Goal: Information Seeking & Learning: Learn about a topic

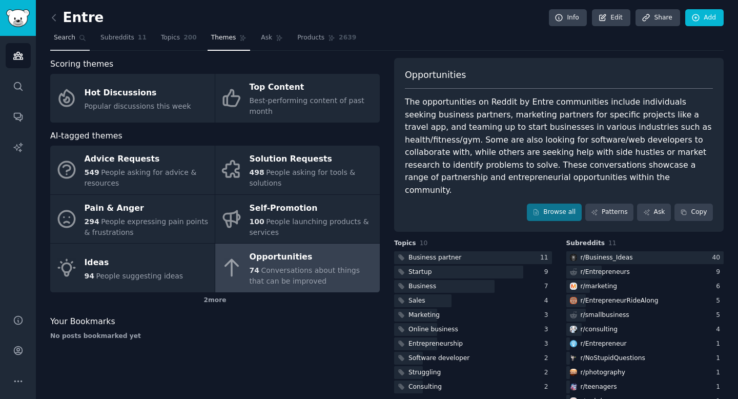
click at [65, 32] on link "Search" at bounding box center [69, 40] width 39 height 21
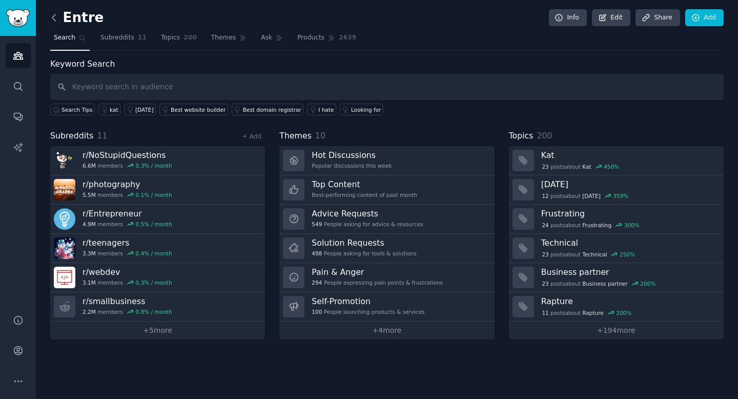
click at [51, 18] on icon at bounding box center [54, 17] width 11 height 11
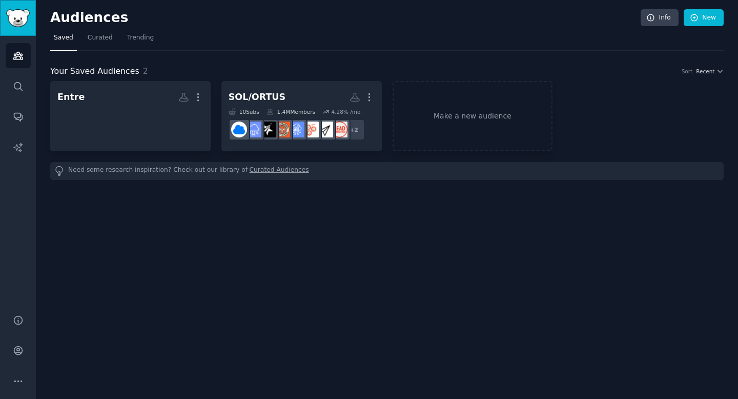
click at [18, 19] on img "Sidebar" at bounding box center [18, 18] width 24 height 18
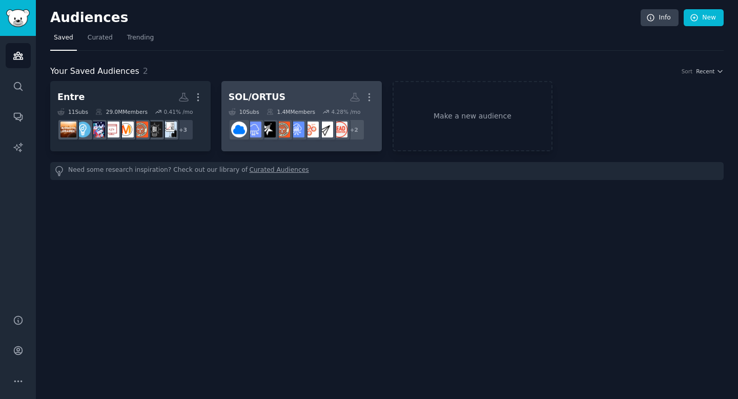
click at [269, 96] on div "SOL/ORTUS" at bounding box center [257, 97] width 57 height 13
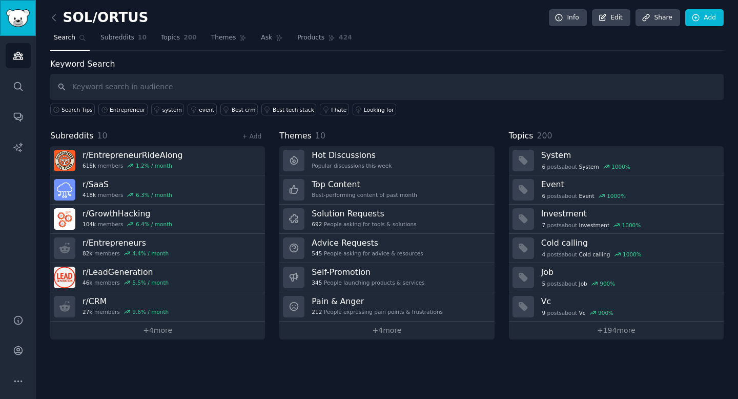
click at [23, 27] on link "Sidebar" at bounding box center [18, 18] width 36 height 36
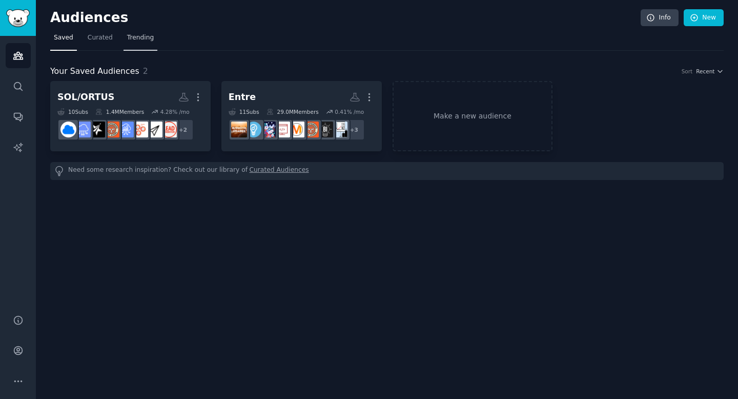
click at [141, 40] on span "Trending" at bounding box center [140, 37] width 27 height 9
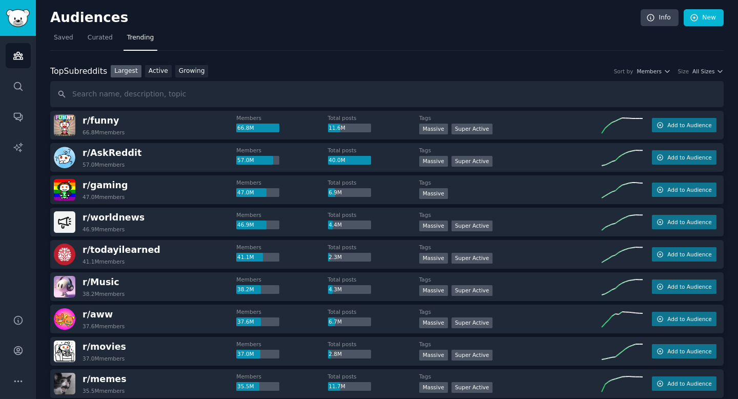
click at [169, 100] on input "text" at bounding box center [387, 94] width 674 height 26
type input "Ortus"
click at [219, 90] on input "Ortus" at bounding box center [387, 94] width 674 height 26
click at [156, 70] on link "Active" at bounding box center [158, 71] width 27 height 13
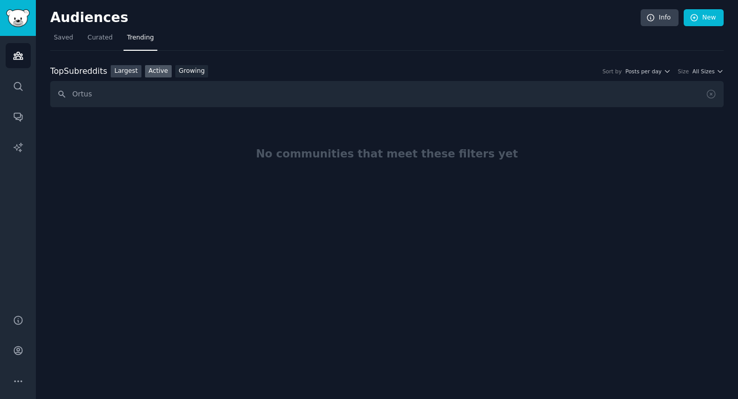
click at [127, 68] on link "Largest" at bounding box center [126, 71] width 31 height 13
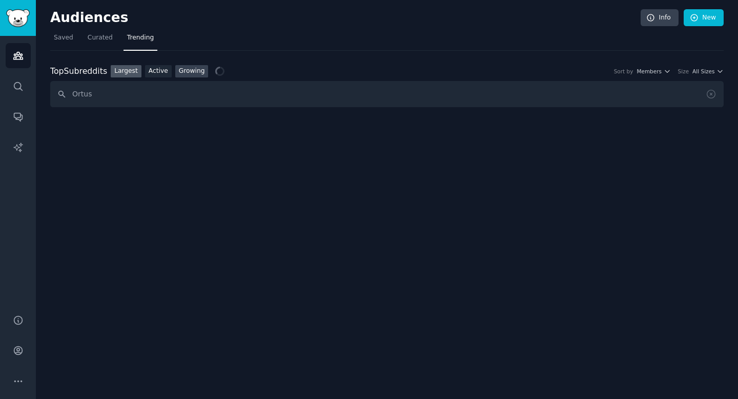
click at [184, 74] on link "Growing" at bounding box center [191, 71] width 33 height 13
click at [126, 76] on link "Largest" at bounding box center [126, 71] width 31 height 13
click at [115, 85] on input "Ortus" at bounding box center [387, 94] width 674 height 26
click at [159, 93] on input "Ortus" at bounding box center [387, 94] width 674 height 26
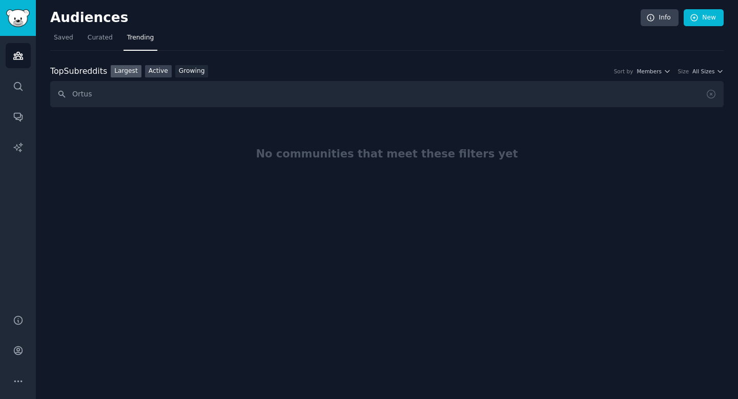
click at [158, 74] on link "Active" at bounding box center [158, 71] width 27 height 13
click at [699, 72] on span "All Sizes" at bounding box center [704, 71] width 22 height 7
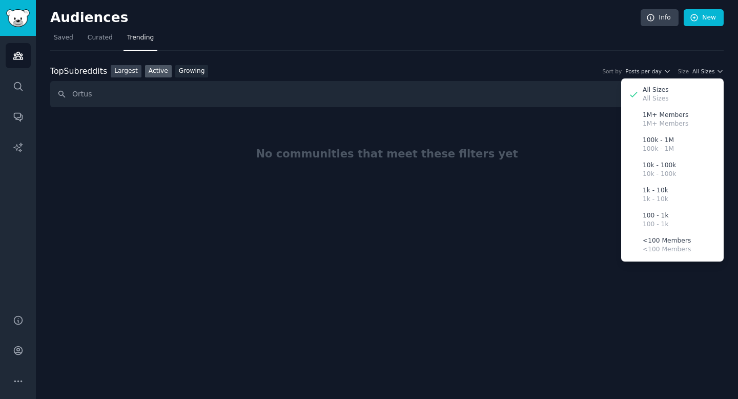
click at [128, 74] on link "Largest" at bounding box center [126, 71] width 31 height 13
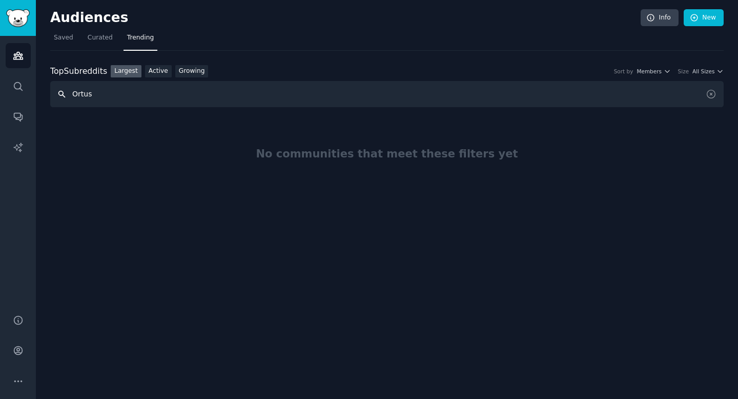
drag, startPoint x: 108, startPoint y: 93, endPoint x: 51, endPoint y: 93, distance: 56.9
click at [51, 93] on input "Ortus" at bounding box center [387, 94] width 674 height 26
click at [109, 91] on input "text" at bounding box center [387, 94] width 674 height 26
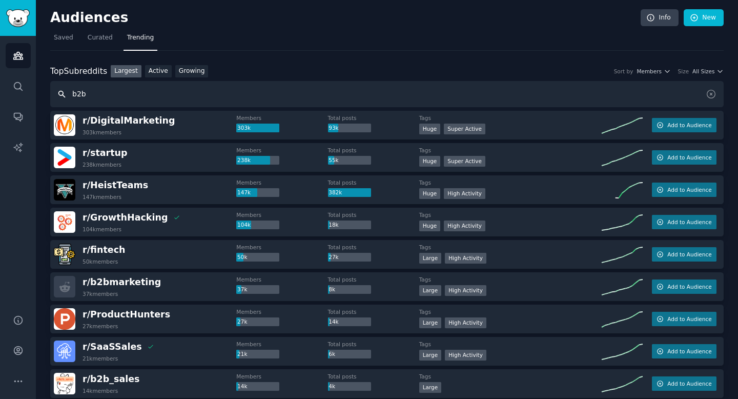
drag, startPoint x: 95, startPoint y: 94, endPoint x: 54, endPoint y: 94, distance: 41.0
click at [62, 94] on input "b2b" at bounding box center [387, 94] width 674 height 26
type input "Marketing"
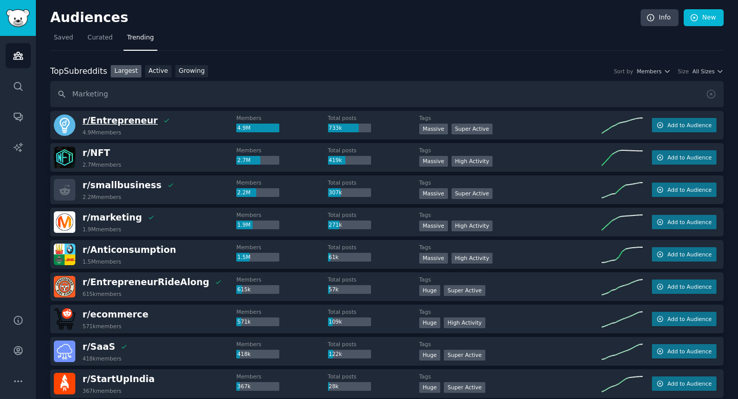
click at [122, 123] on span "r/ Entrepreneur" at bounding box center [120, 120] width 75 height 10
click at [127, 121] on span "r/ Entrepreneur" at bounding box center [120, 120] width 75 height 10
click at [680, 125] on span "Add to Audience" at bounding box center [689, 124] width 44 height 7
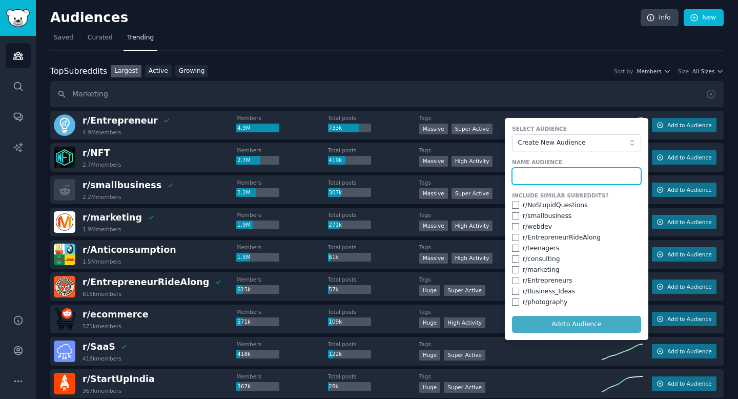
click at [558, 174] on input "text" at bounding box center [576, 176] width 129 height 17
type input "Pt2"
click at [512, 316] on button "Add to Audience" at bounding box center [576, 324] width 129 height 17
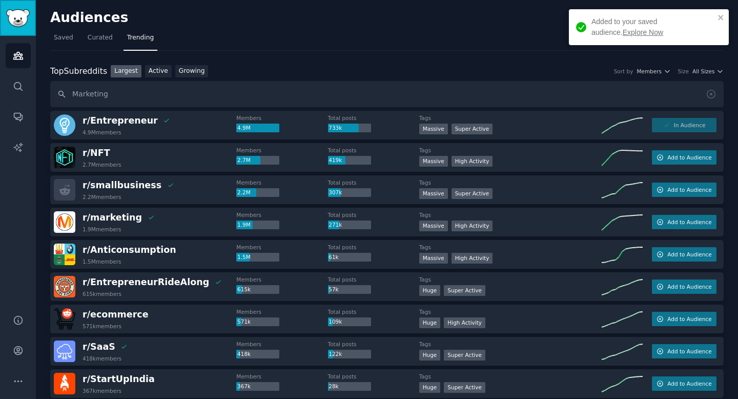
click at [26, 22] on img "Sidebar" at bounding box center [18, 18] width 24 height 18
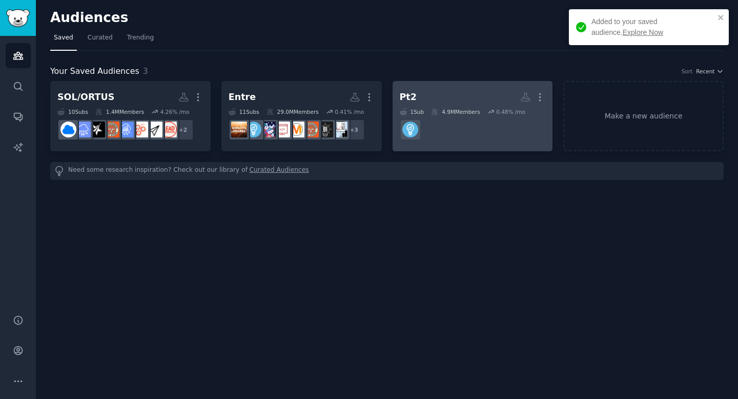
click at [448, 94] on h2 "Pt2 More" at bounding box center [473, 97] width 146 height 18
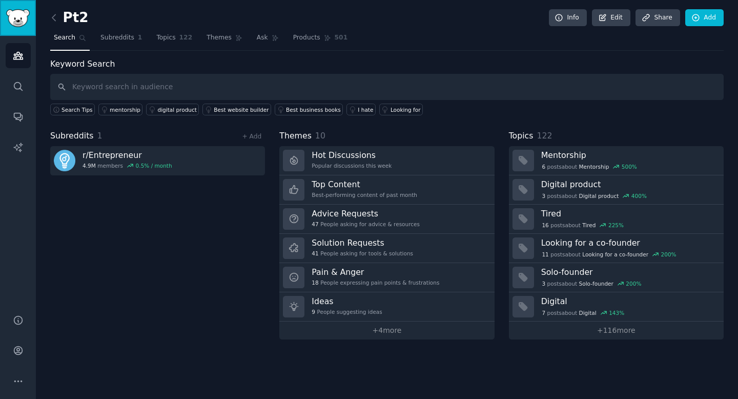
click at [14, 23] on img "Sidebar" at bounding box center [18, 18] width 24 height 18
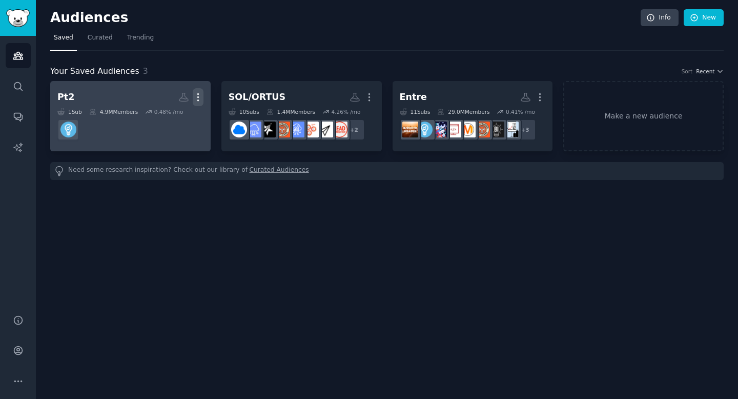
click at [198, 94] on icon "button" at bounding box center [198, 97] width 11 height 11
click at [172, 118] on p "Delete" at bounding box center [170, 118] width 24 height 11
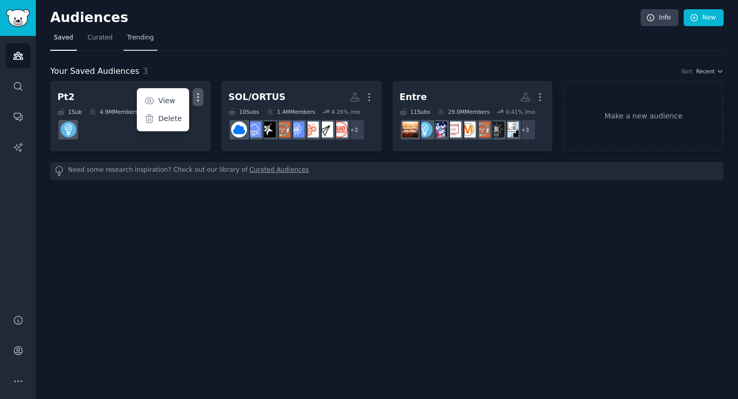
click at [131, 35] on span "Trending" at bounding box center [140, 37] width 27 height 9
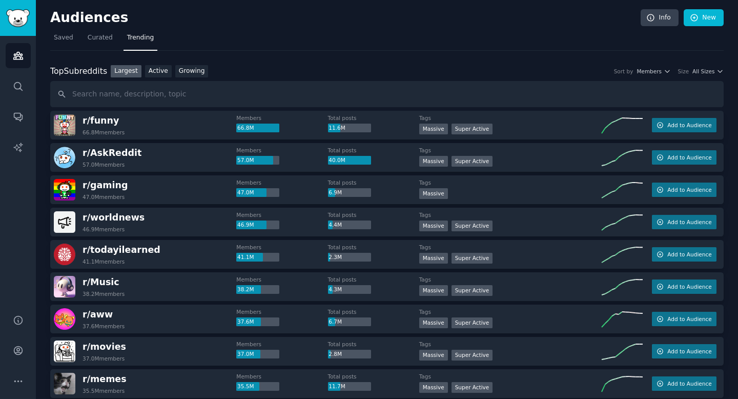
click at [159, 95] on input "text" at bounding box center [387, 94] width 674 height 26
type input "b"
type input "Marketing"
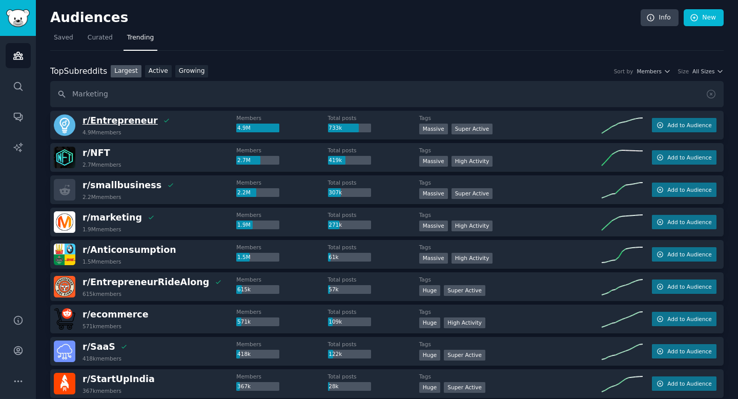
click at [137, 121] on span "r/ Entrepreneur" at bounding box center [120, 120] width 75 height 10
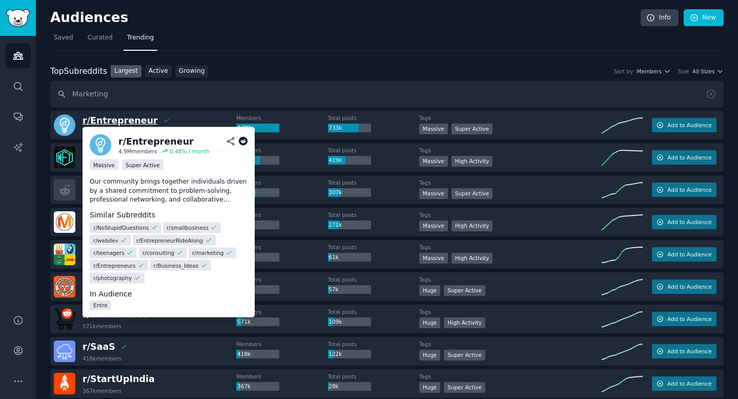
click at [125, 124] on span "r/ Entrepreneur" at bounding box center [120, 120] width 75 height 10
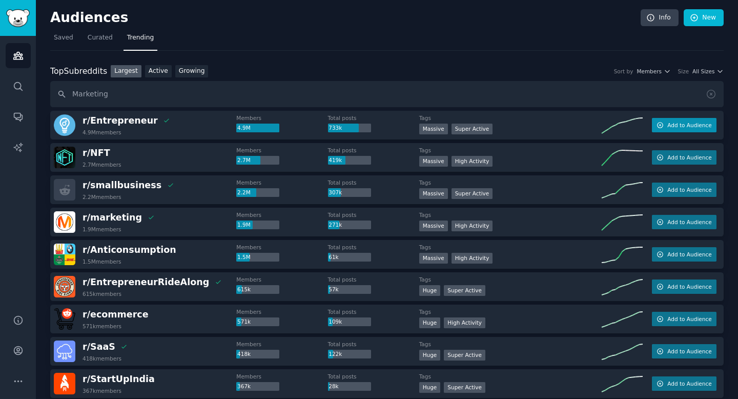
click at [694, 124] on span "Add to Audience" at bounding box center [689, 124] width 44 height 7
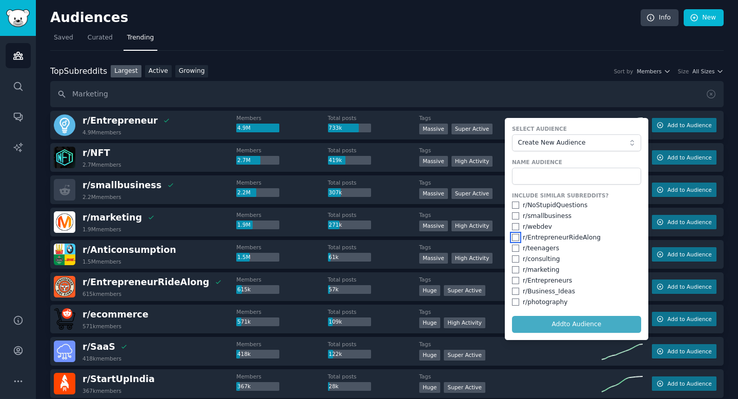
click at [515, 235] on input "checkbox" at bounding box center [515, 237] width 7 height 7
checkbox input "true"
click at [513, 261] on input "checkbox" at bounding box center [515, 258] width 7 height 7
checkbox input "true"
click at [515, 268] on input "checkbox" at bounding box center [515, 269] width 7 height 7
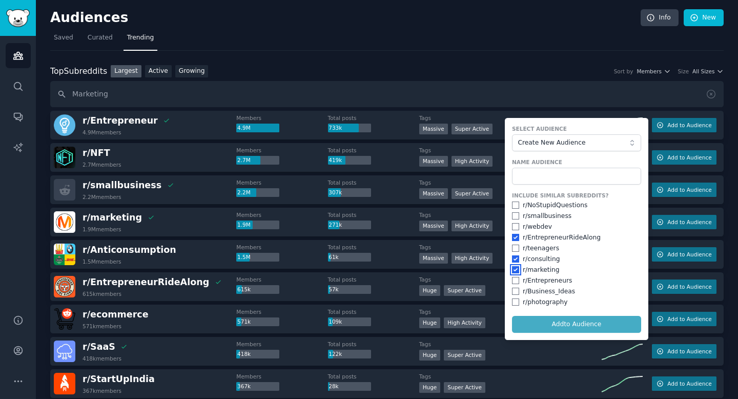
checkbox input "true"
click at [515, 283] on input "checkbox" at bounding box center [515, 280] width 7 height 7
checkbox input "true"
click at [515, 292] on input "checkbox" at bounding box center [515, 291] width 7 height 7
checkbox input "true"
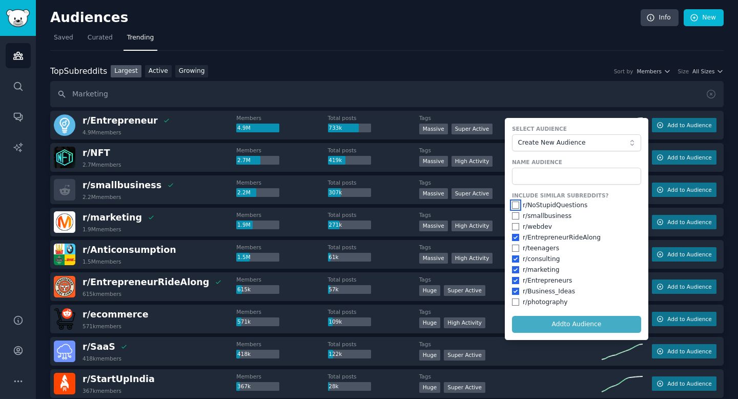
click at [516, 206] on input "checkbox" at bounding box center [515, 204] width 7 height 7
checkbox input "true"
click at [542, 176] on input "text" at bounding box center [576, 176] width 129 height 17
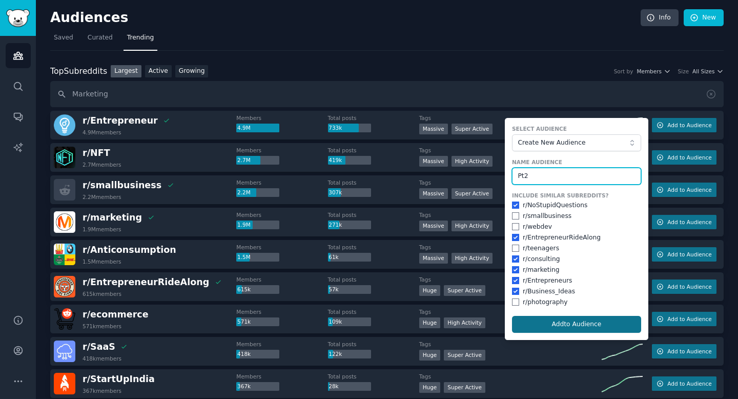
type input "Pt2"
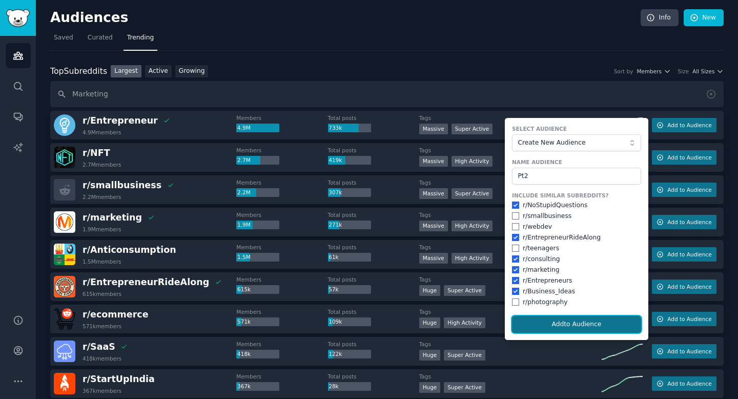
click at [571, 321] on button "Add to Audience" at bounding box center [576, 324] width 129 height 17
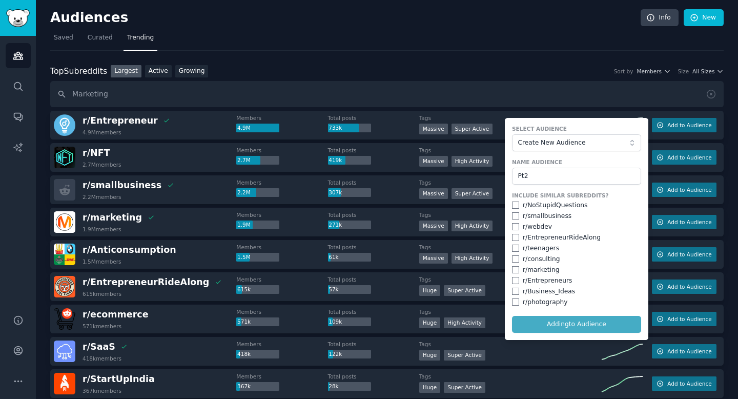
checkbox input "false"
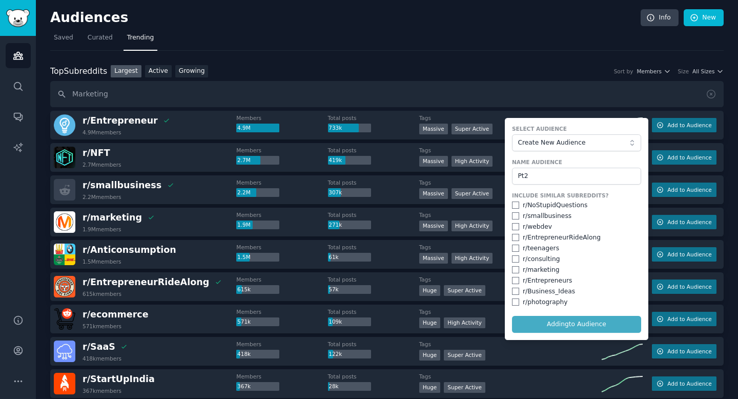
checkbox input "false"
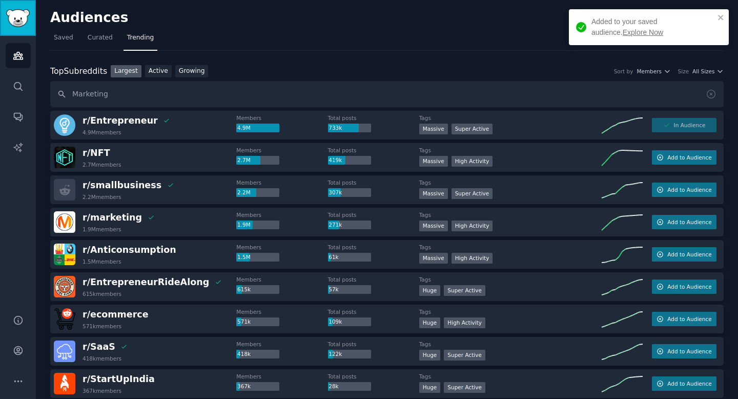
click at [23, 16] on img "Sidebar" at bounding box center [18, 18] width 24 height 18
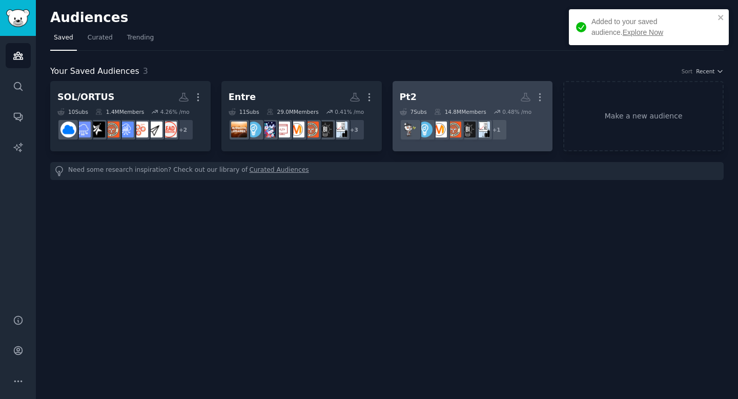
click at [424, 88] on h2 "Pt2 More" at bounding box center [473, 97] width 146 height 18
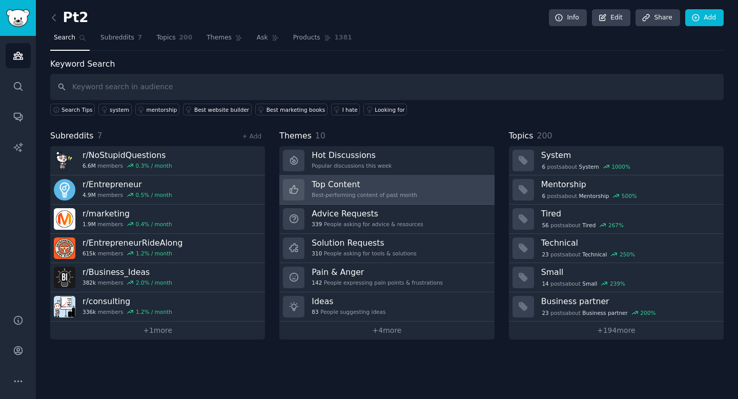
click at [340, 187] on h3 "Top Content" at bounding box center [365, 184] width 106 height 11
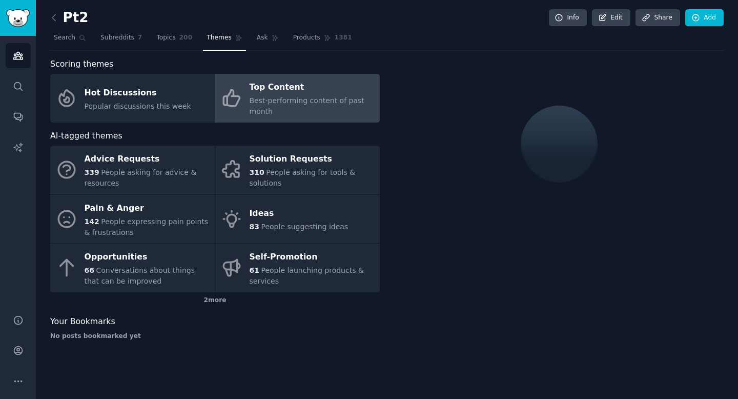
click at [292, 83] on div "Top Content" at bounding box center [312, 87] width 125 height 16
click at [309, 94] on div "Top Content" at bounding box center [312, 87] width 125 height 16
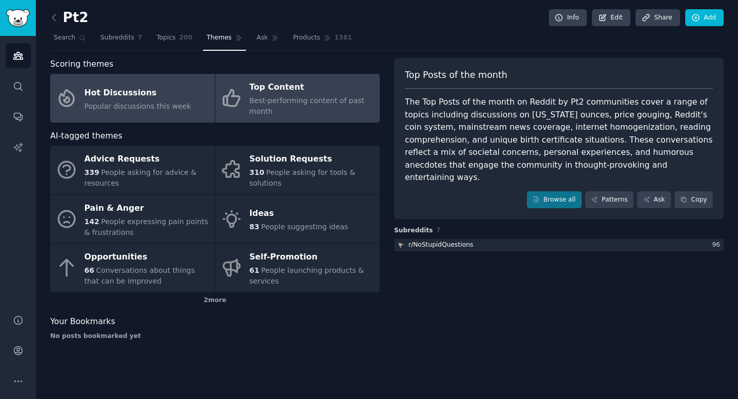
click at [134, 106] on span "Popular discussions this week" at bounding box center [138, 106] width 107 height 8
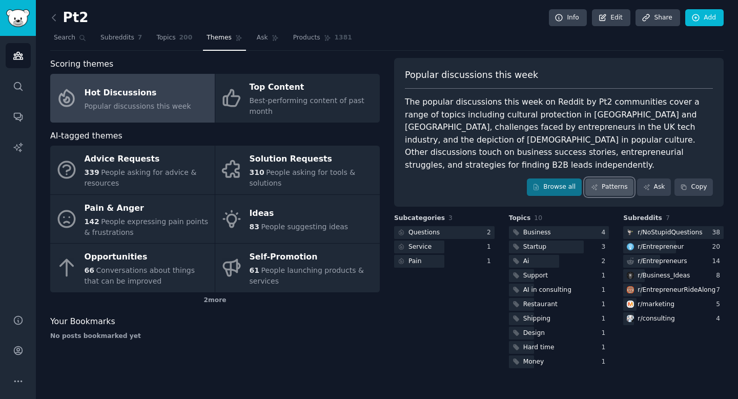
click at [612, 178] on link "Patterns" at bounding box center [609, 186] width 48 height 17
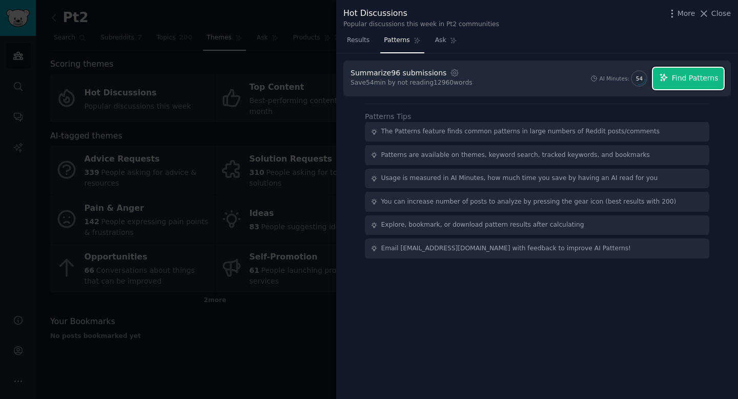
click at [679, 83] on span "Find Patterns" at bounding box center [695, 78] width 47 height 11
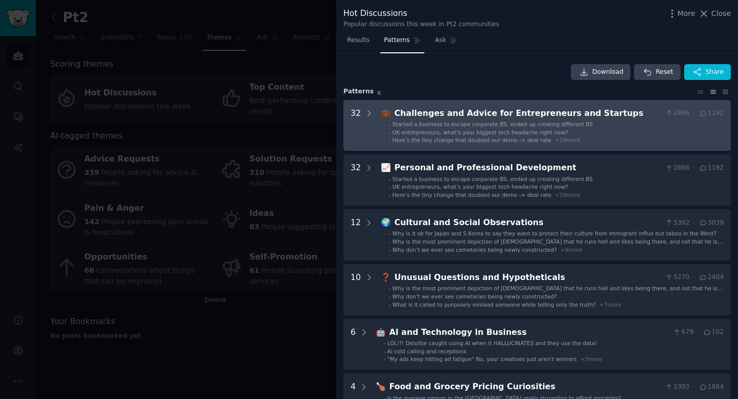
click at [487, 112] on div "Challenges and Advice for Entrepreneurs and Startups" at bounding box center [528, 113] width 267 height 13
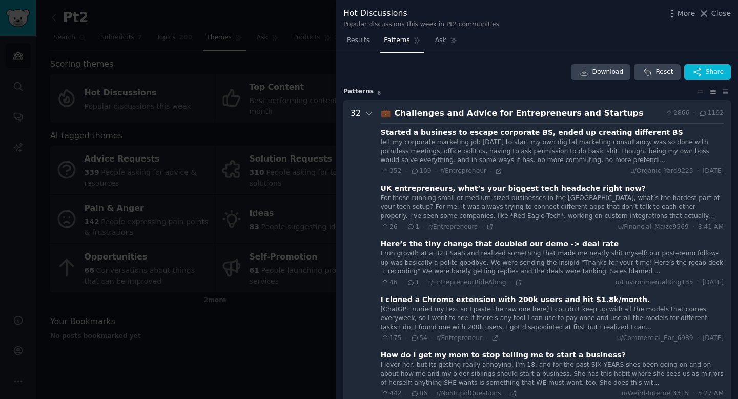
click at [433, 113] on div "Challenges and Advice for Entrepreneurs and Startups" at bounding box center [528, 113] width 267 height 13
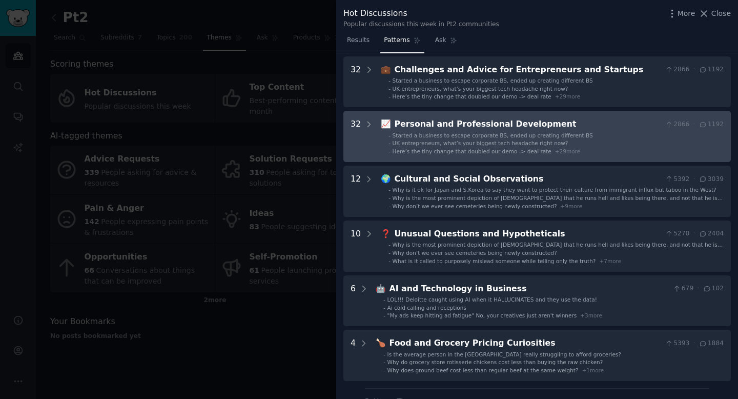
scroll to position [49, 0]
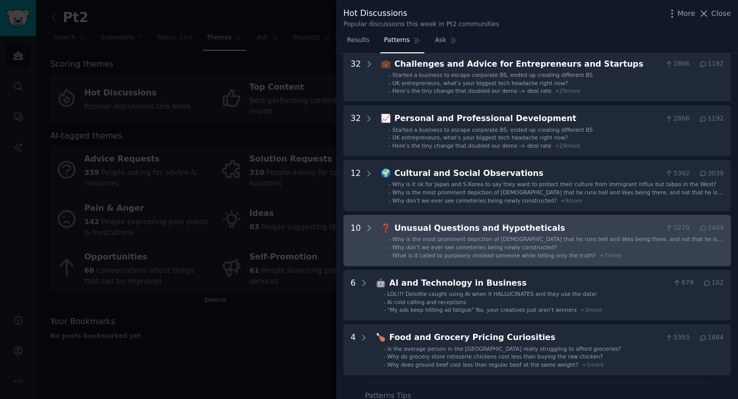
click at [428, 228] on div "Unusual Questions and Hypotheticals" at bounding box center [528, 228] width 267 height 13
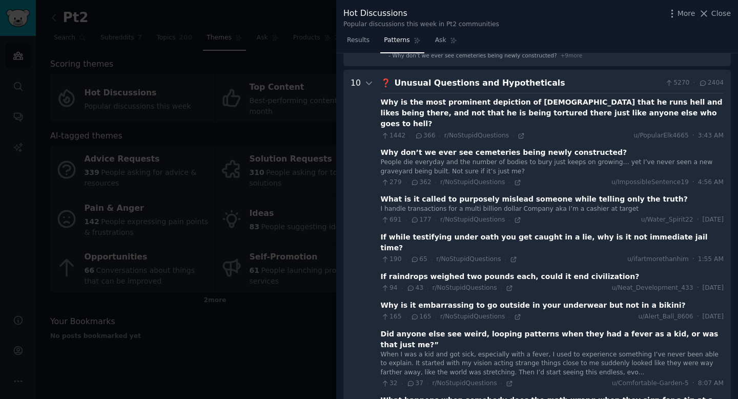
scroll to position [99, 0]
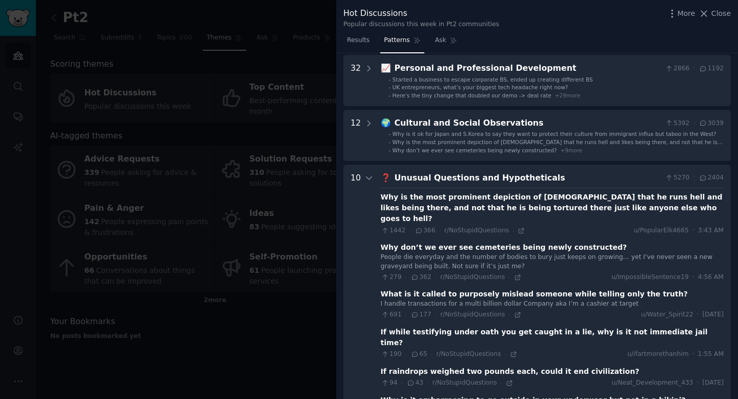
click at [436, 176] on div "Unusual Questions and Hypotheticals" at bounding box center [528, 178] width 267 height 13
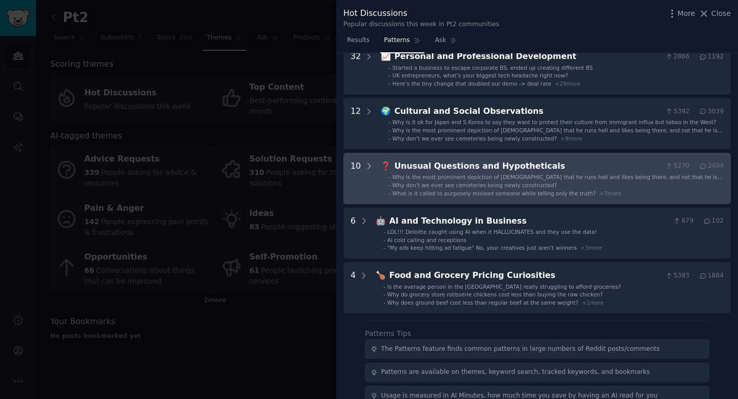
scroll to position [112, 0]
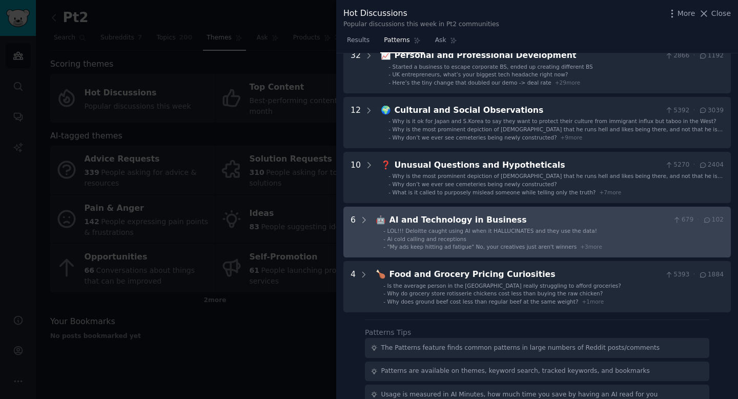
click at [459, 217] on div "AI and Technology in Business" at bounding box center [530, 220] width 280 height 13
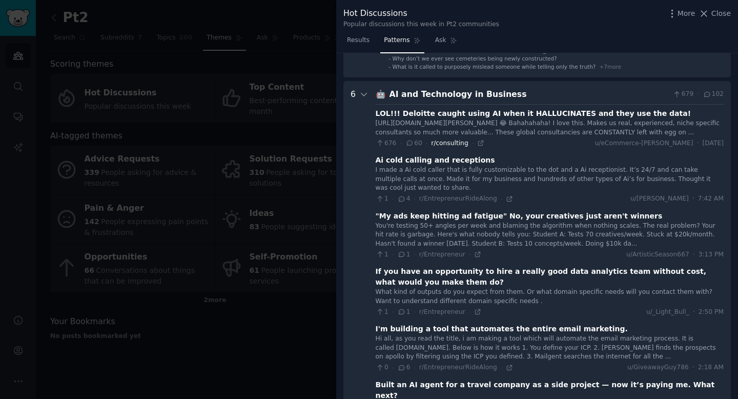
scroll to position [235, 0]
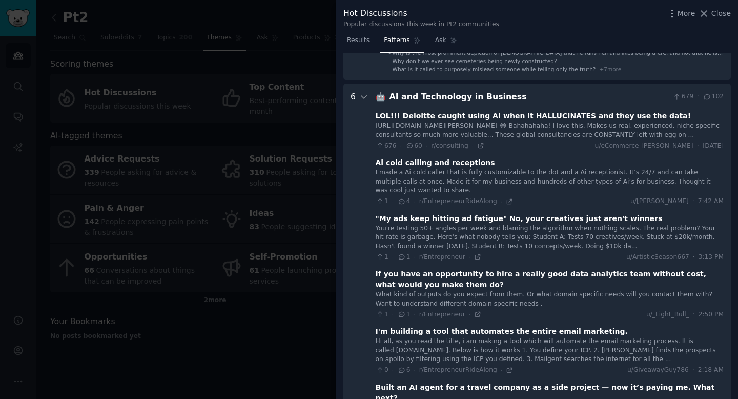
click at [381, 92] on span "🤖" at bounding box center [381, 97] width 10 height 10
click at [367, 99] on icon at bounding box center [363, 96] width 9 height 9
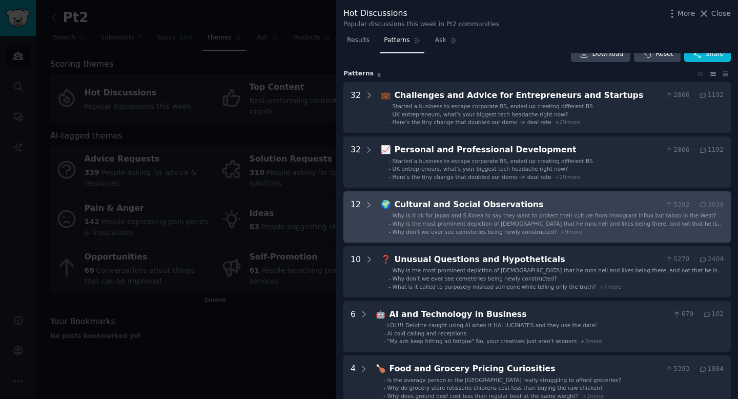
scroll to position [0, 0]
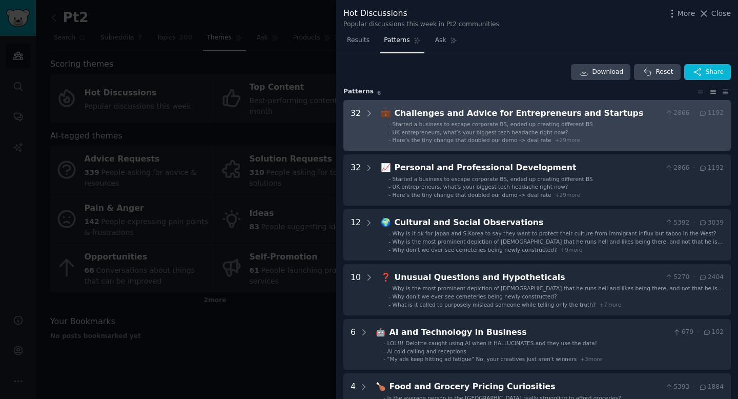
click at [429, 112] on div "Challenges and Advice for Entrepreneurs and Startups" at bounding box center [528, 113] width 267 height 13
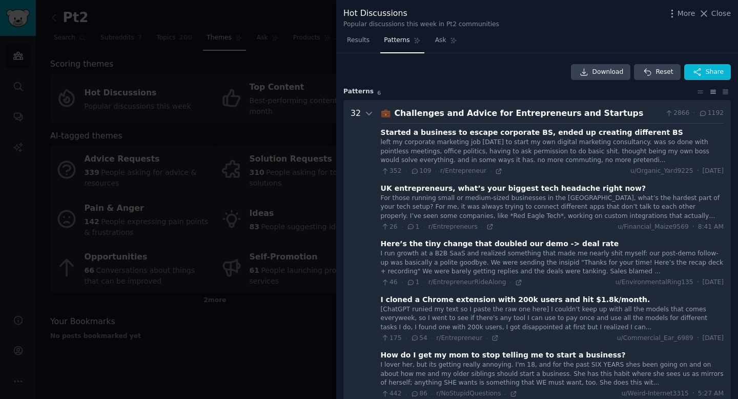
scroll to position [27, 0]
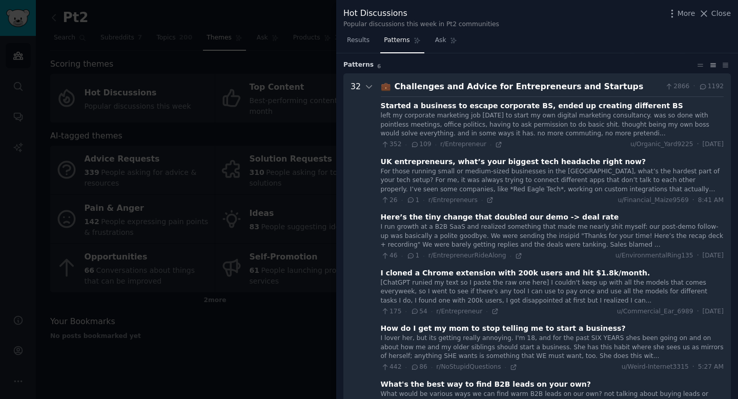
click at [293, 27] on div at bounding box center [369, 199] width 738 height 399
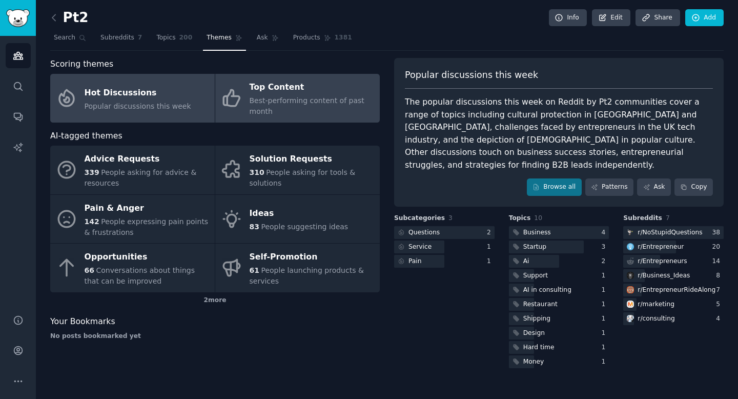
click at [247, 100] on link "Top Content Best-performing content of past month" at bounding box center [297, 98] width 165 height 49
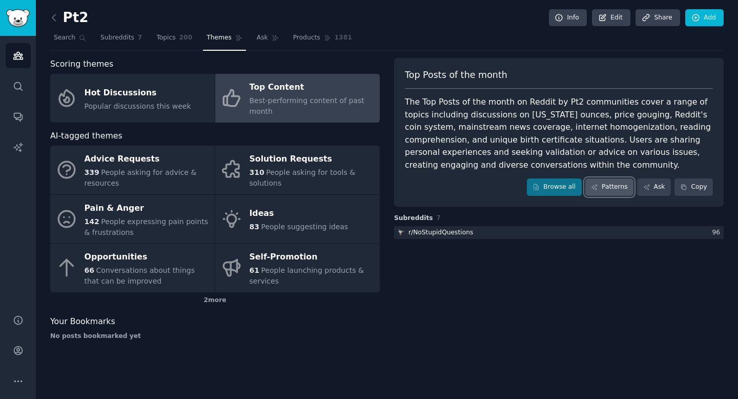
click at [605, 186] on link "Patterns" at bounding box center [609, 186] width 48 height 17
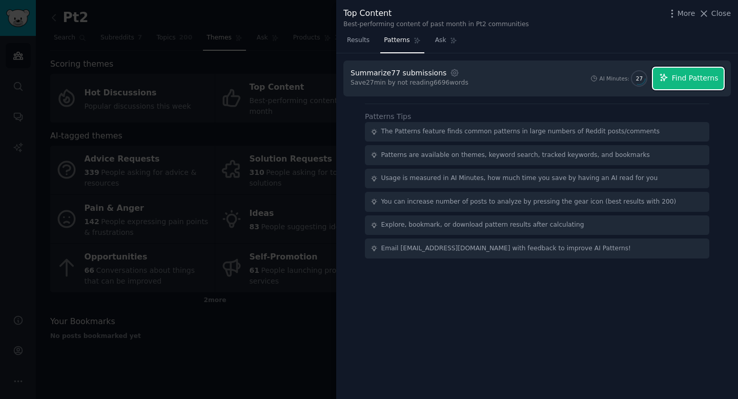
click at [671, 74] on button "Find Patterns" at bounding box center [688, 79] width 71 height 22
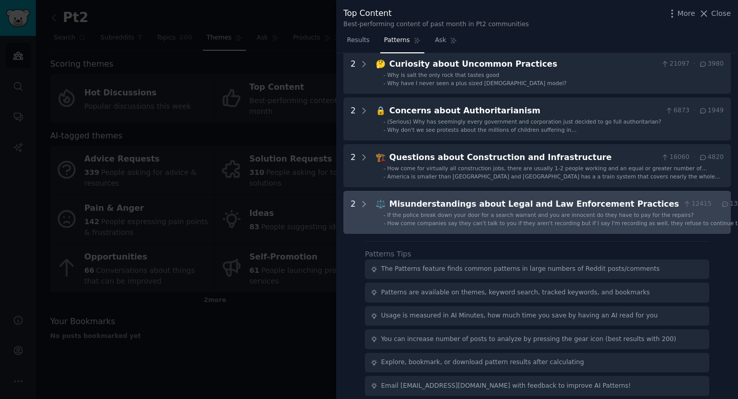
scroll to position [336, 0]
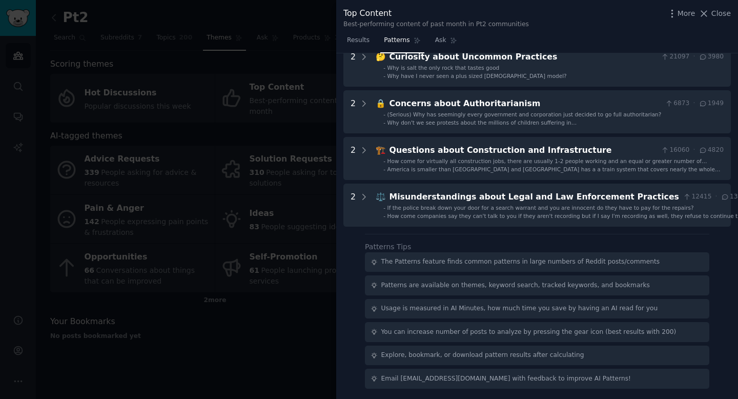
click at [237, 306] on div at bounding box center [369, 199] width 738 height 399
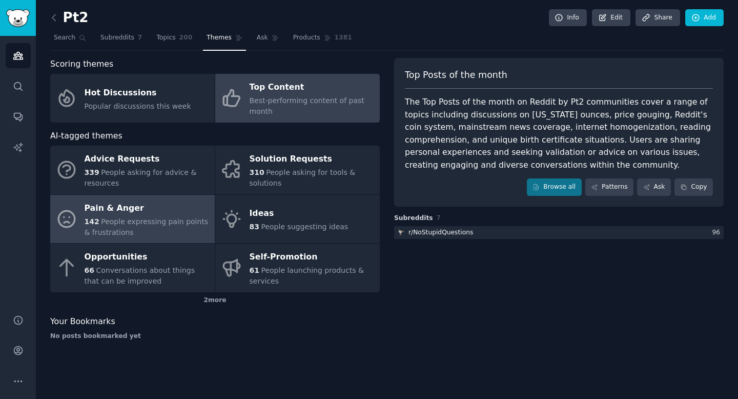
click at [117, 224] on span "People expressing pain points & frustrations" at bounding box center [147, 226] width 124 height 19
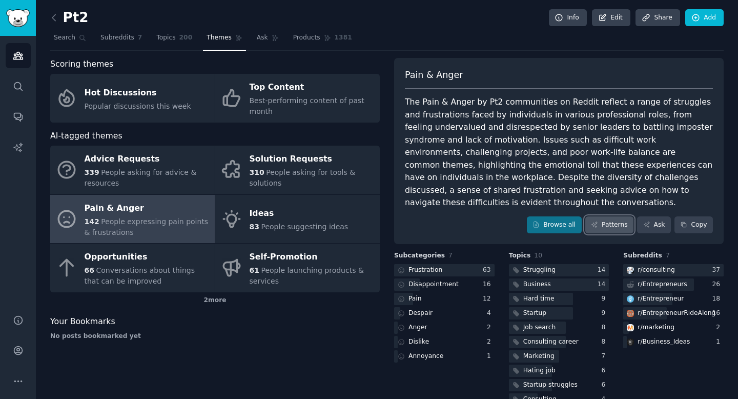
click at [604, 216] on link "Patterns" at bounding box center [609, 224] width 48 height 17
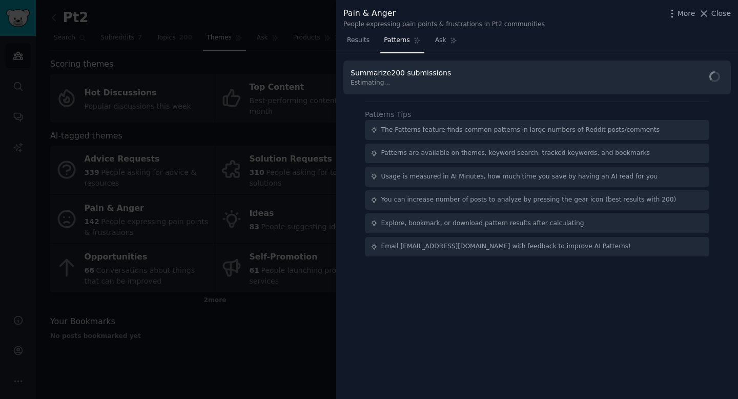
click at [412, 76] on span "Summarize 200 submissions" at bounding box center [401, 73] width 100 height 8
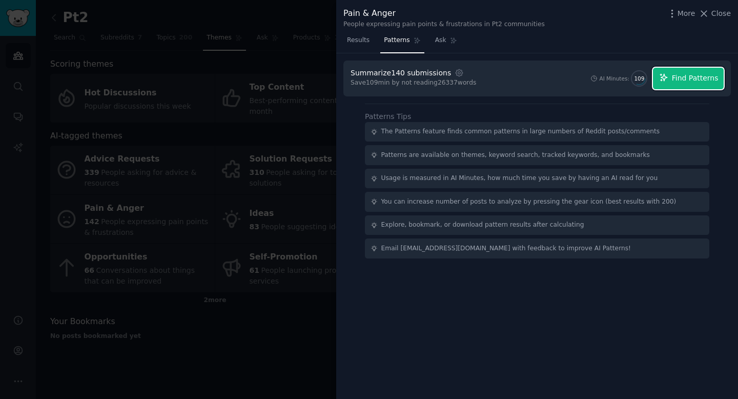
click at [686, 78] on span "Find Patterns" at bounding box center [695, 78] width 47 height 11
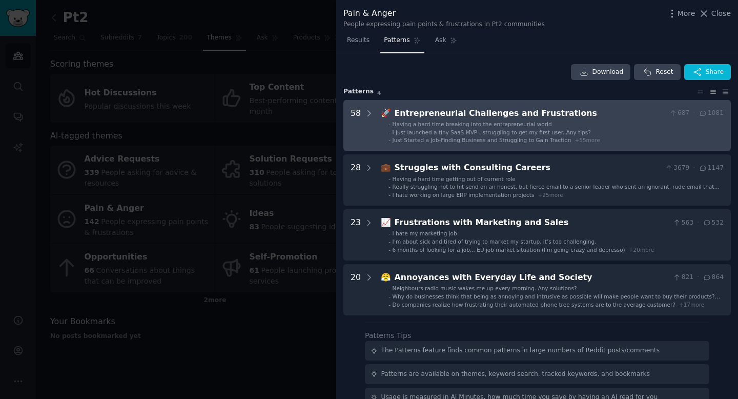
click at [502, 117] on div "Entrepreneurial Challenges and Frustrations" at bounding box center [530, 113] width 271 height 13
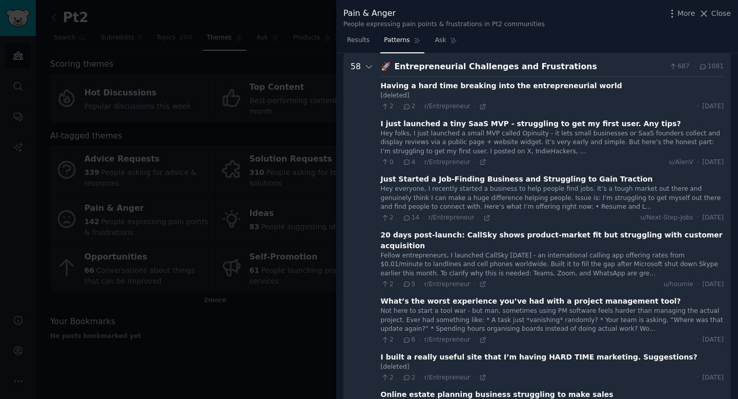
scroll to position [44, 0]
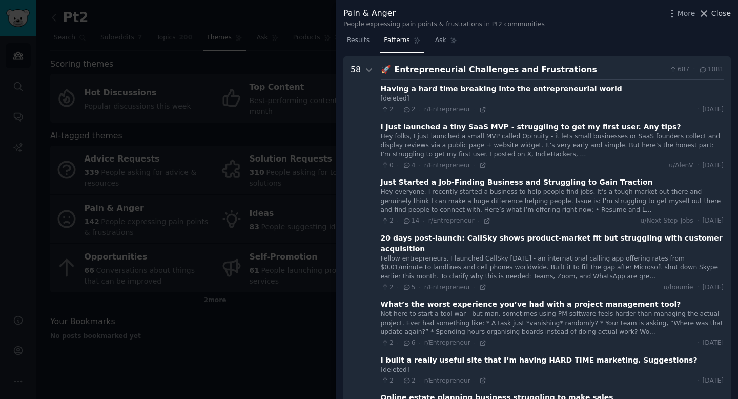
click at [715, 15] on span "Close" at bounding box center [721, 13] width 19 height 11
